Goal: Entertainment & Leisure: Consume media (video, audio)

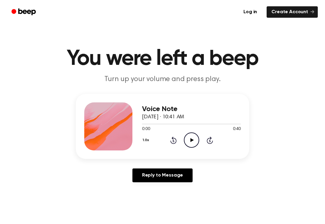
click at [189, 142] on icon "Play Audio" at bounding box center [191, 140] width 15 height 15
click at [191, 138] on icon "Pause Audio" at bounding box center [191, 140] width 15 height 15
click at [176, 138] on icon "Rewind 5 seconds" at bounding box center [173, 141] width 7 height 8
click at [173, 140] on icon at bounding box center [173, 141] width 2 height 2
click at [185, 134] on icon "Play Audio" at bounding box center [191, 140] width 15 height 15
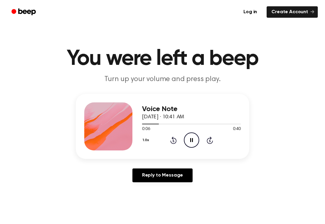
click at [199, 142] on icon "Pause Audio" at bounding box center [191, 140] width 15 height 15
click at [170, 143] on icon "Rewind 5 seconds" at bounding box center [173, 141] width 7 height 8
click at [174, 139] on icon "Rewind 5 seconds" at bounding box center [173, 141] width 7 height 8
click at [196, 142] on icon "Play Audio" at bounding box center [191, 140] width 15 height 15
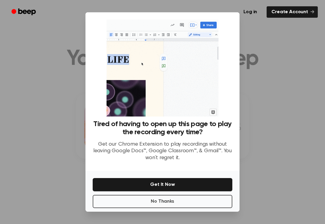
click at [64, 57] on div at bounding box center [162, 112] width 325 height 224
click at [53, 71] on div at bounding box center [162, 112] width 325 height 224
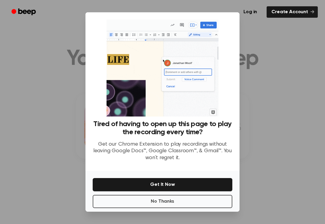
click at [124, 200] on button "No Thanks" at bounding box center [163, 201] width 140 height 13
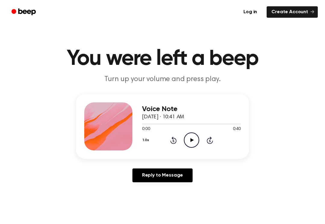
click at [189, 134] on circle at bounding box center [191, 140] width 15 height 15
click at [191, 144] on icon "Pause Audio" at bounding box center [191, 140] width 15 height 15
click at [202, 144] on div "1.0x Rewind 5 seconds Pause Audio Skip 5 seconds" at bounding box center [191, 140] width 99 height 15
click at [191, 132] on div "0:10 0:40" at bounding box center [191, 129] width 99 height 6
click at [188, 138] on icon "Pause Audio" at bounding box center [191, 140] width 15 height 15
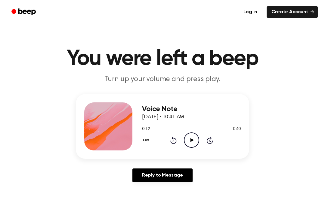
click at [168, 140] on div "1.0x Rewind 5 seconds Play Audio Skip 5 seconds" at bounding box center [191, 140] width 99 height 15
click at [177, 136] on div "1.0x Rewind 5 seconds Play Audio Skip 5 seconds" at bounding box center [191, 140] width 99 height 15
click at [174, 144] on icon at bounding box center [173, 140] width 6 height 7
click at [171, 137] on icon "Rewind 5 seconds" at bounding box center [173, 141] width 7 height 8
click at [186, 141] on icon "Play Audio" at bounding box center [191, 140] width 15 height 15
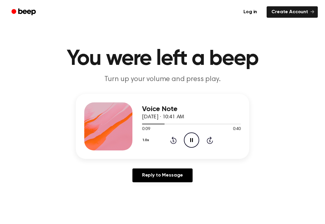
click at [188, 150] on div "Voice Note [DATE] · 10:41 AM 0:09 0:40 Your browser does not support the [objec…" at bounding box center [191, 127] width 99 height 48
click at [188, 134] on icon "Pause Audio" at bounding box center [191, 140] width 15 height 15
click at [171, 143] on icon "Rewind 5 seconds" at bounding box center [173, 141] width 7 height 8
click at [189, 137] on icon "Play Audio" at bounding box center [191, 140] width 15 height 15
click at [192, 135] on icon "Pause Audio" at bounding box center [191, 140] width 15 height 15
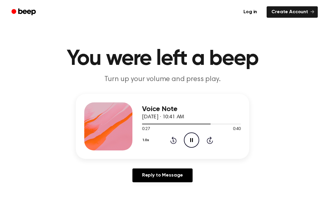
click at [191, 137] on icon "Pause Audio" at bounding box center [191, 140] width 15 height 15
click at [192, 130] on div "0:37 0:40" at bounding box center [191, 129] width 99 height 6
click at [191, 144] on icon "Pause Audio" at bounding box center [191, 140] width 15 height 15
click at [195, 143] on icon "Play Audio" at bounding box center [191, 140] width 15 height 15
click at [310, 141] on div "Voice Note [DATE] · 10:41 AM 0:40 0:40 Your browser does not support the [objec…" at bounding box center [162, 140] width 310 height 93
